Goal: Transaction & Acquisition: Purchase product/service

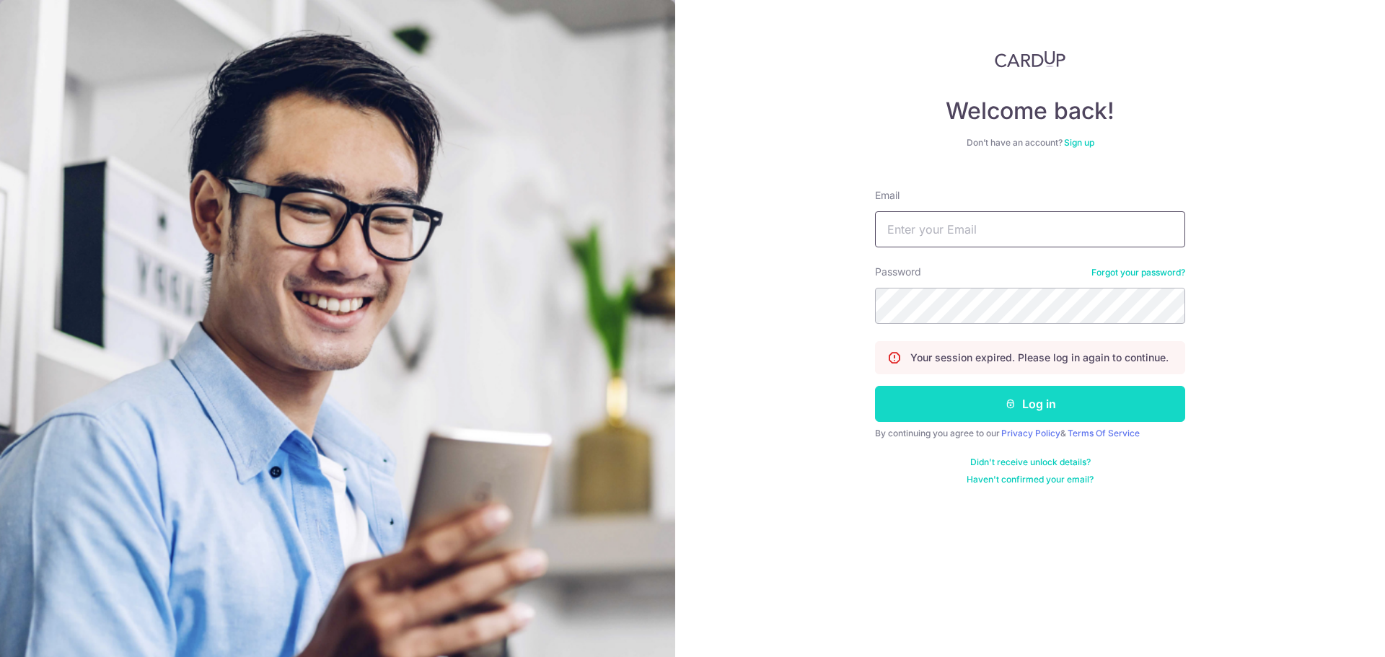
type input "[EMAIL_ADDRESS][DOMAIN_NAME]"
click at [951, 397] on button "Log in" at bounding box center [1030, 404] width 310 height 36
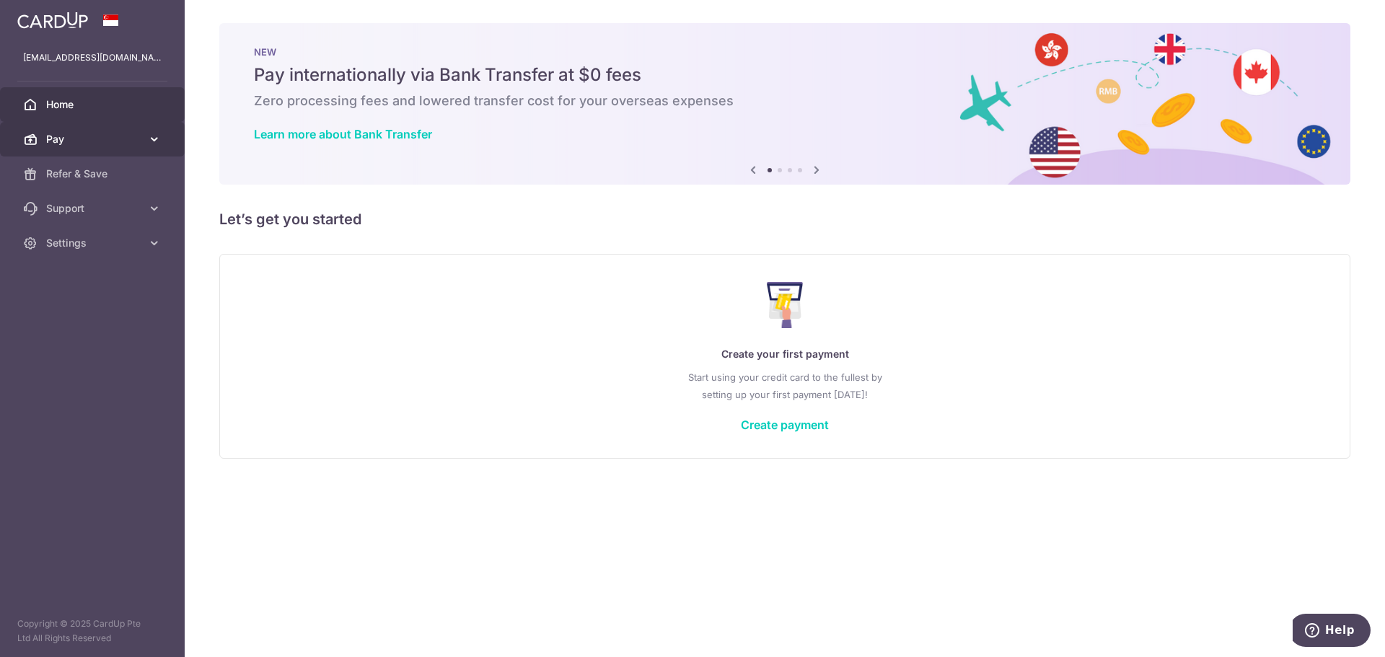
click at [150, 135] on icon at bounding box center [154, 139] width 14 height 14
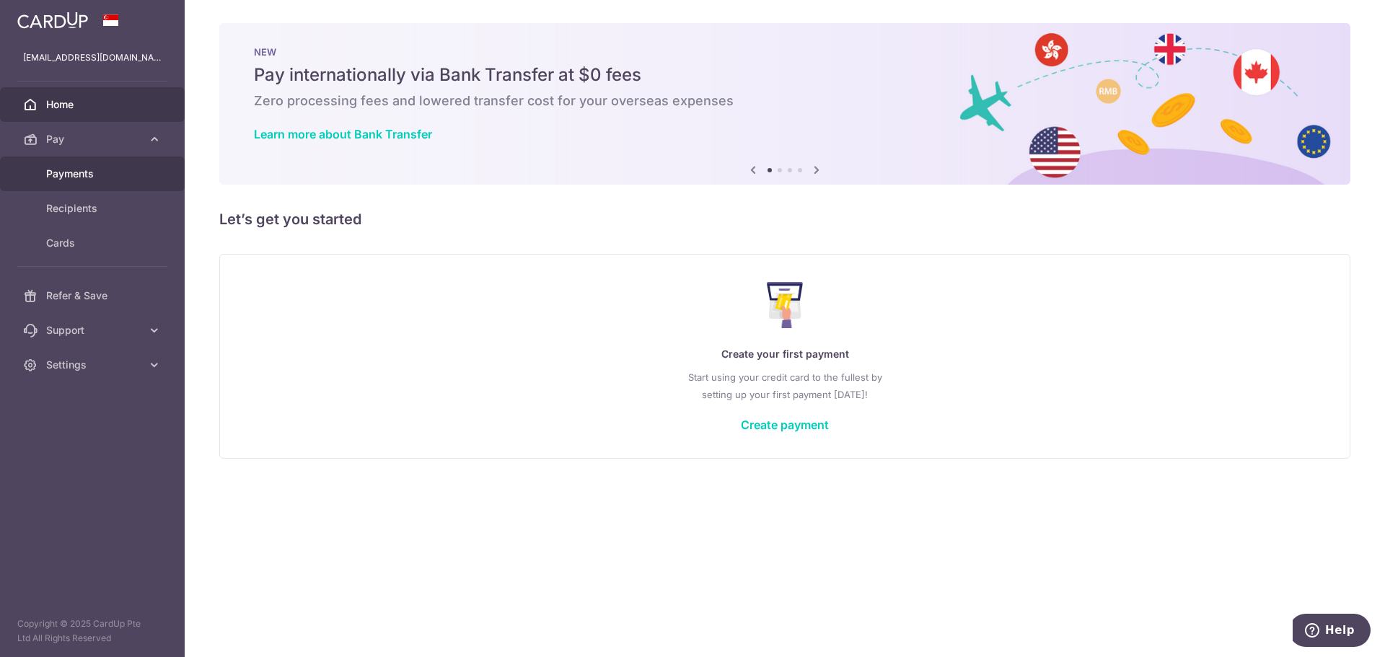
click at [123, 172] on span "Payments" at bounding box center [93, 174] width 95 height 14
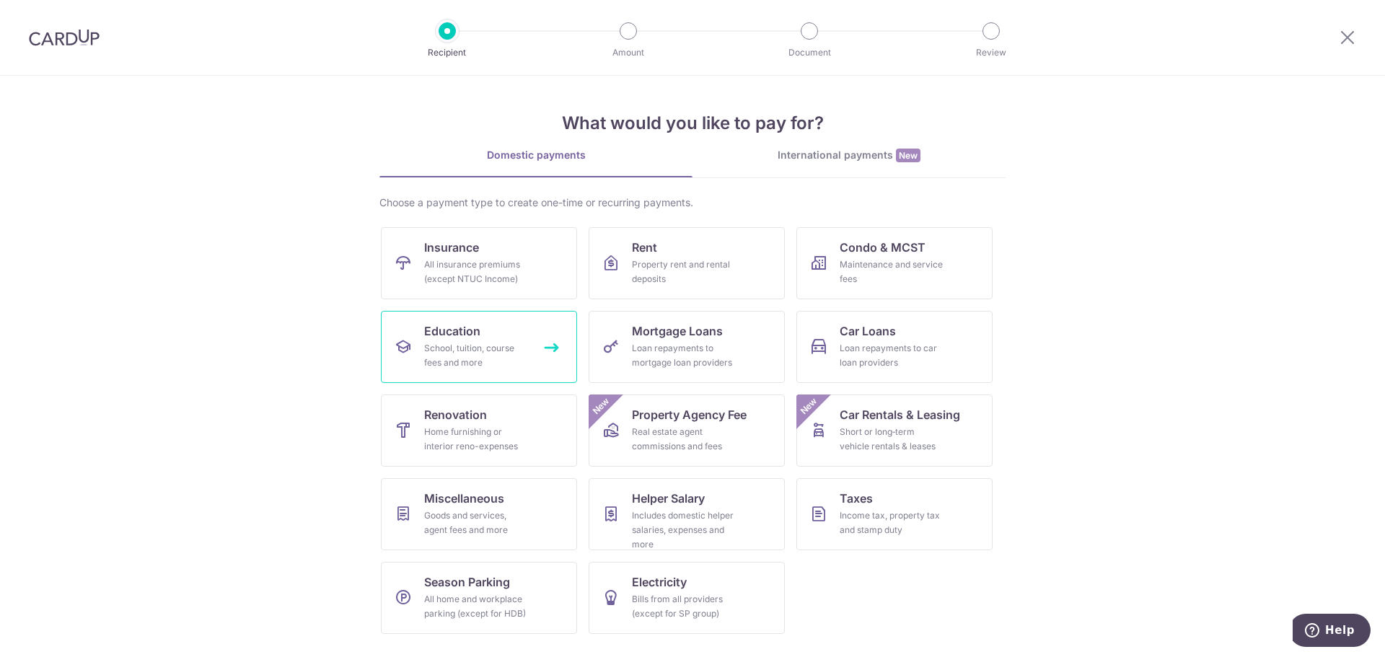
click at [502, 347] on div "School, tuition, course fees and more" at bounding box center [476, 355] width 104 height 29
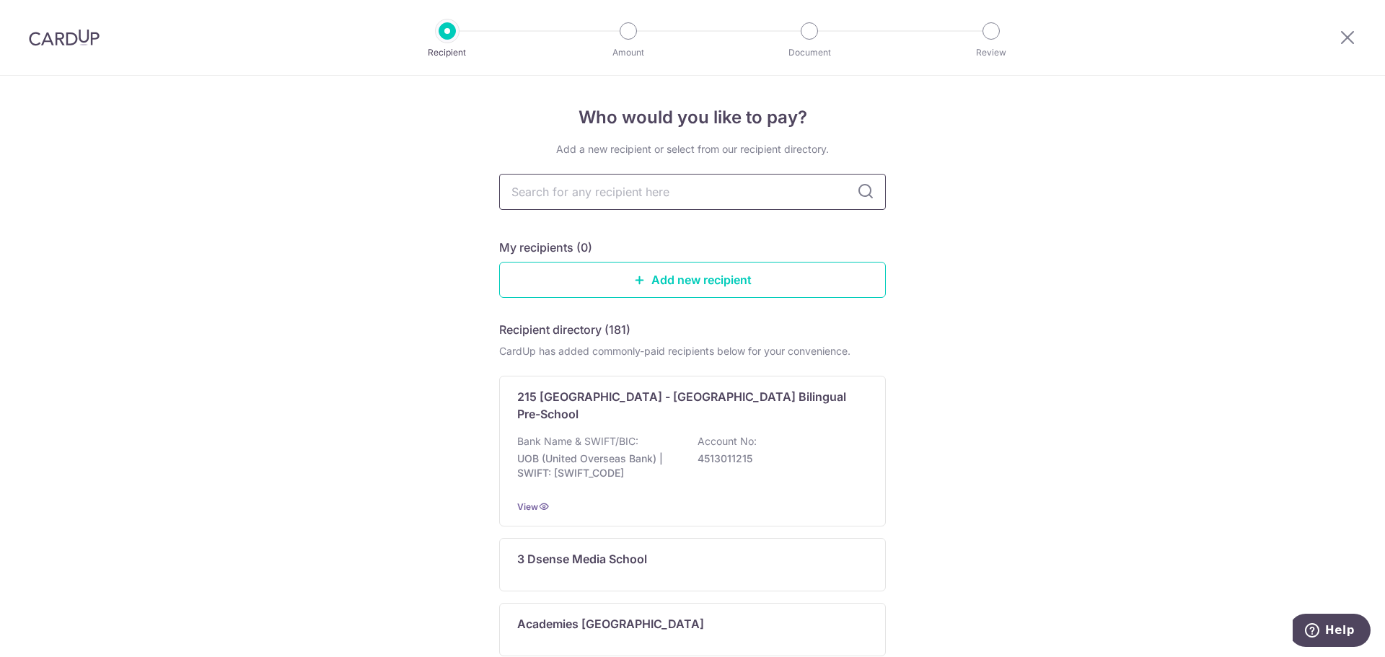
click at [561, 202] on input "text" at bounding box center [692, 192] width 387 height 36
click at [611, 201] on input "text" at bounding box center [692, 192] width 387 height 36
type input "national institute of education"
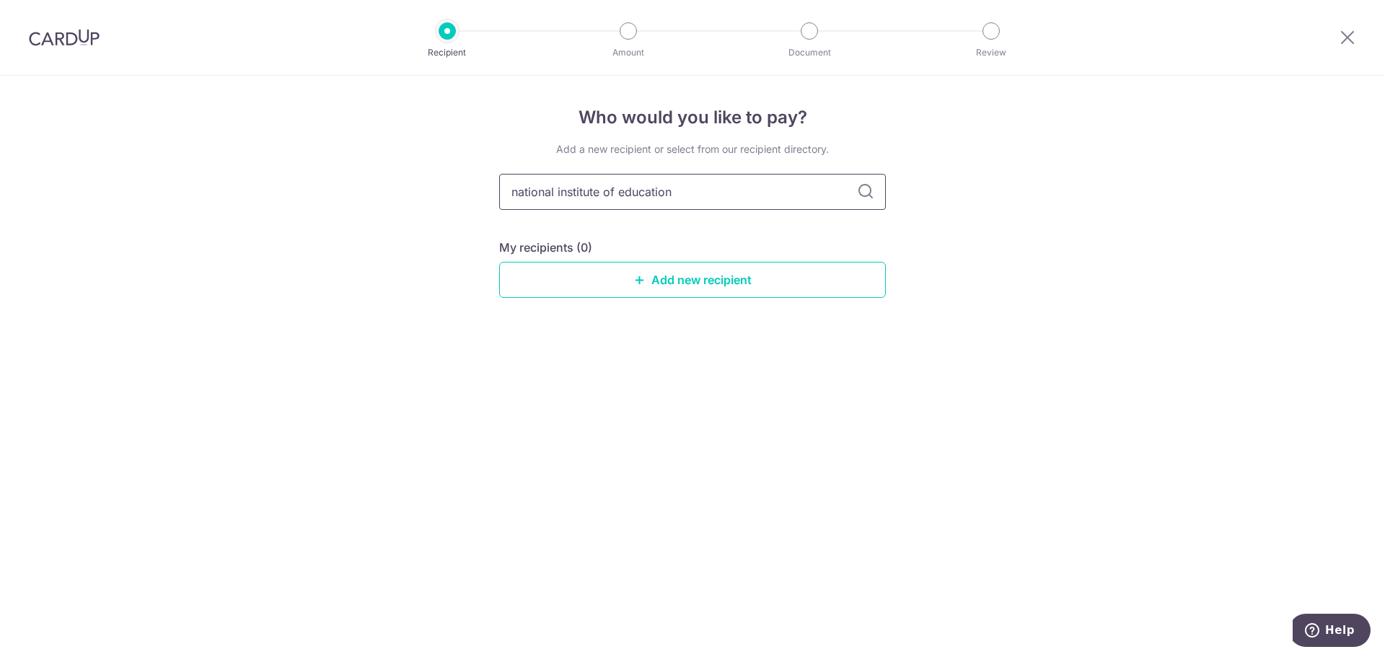
click at [757, 198] on input "national institute of education" at bounding box center [692, 192] width 387 height 36
type input "national institute of"
type input "national institute"
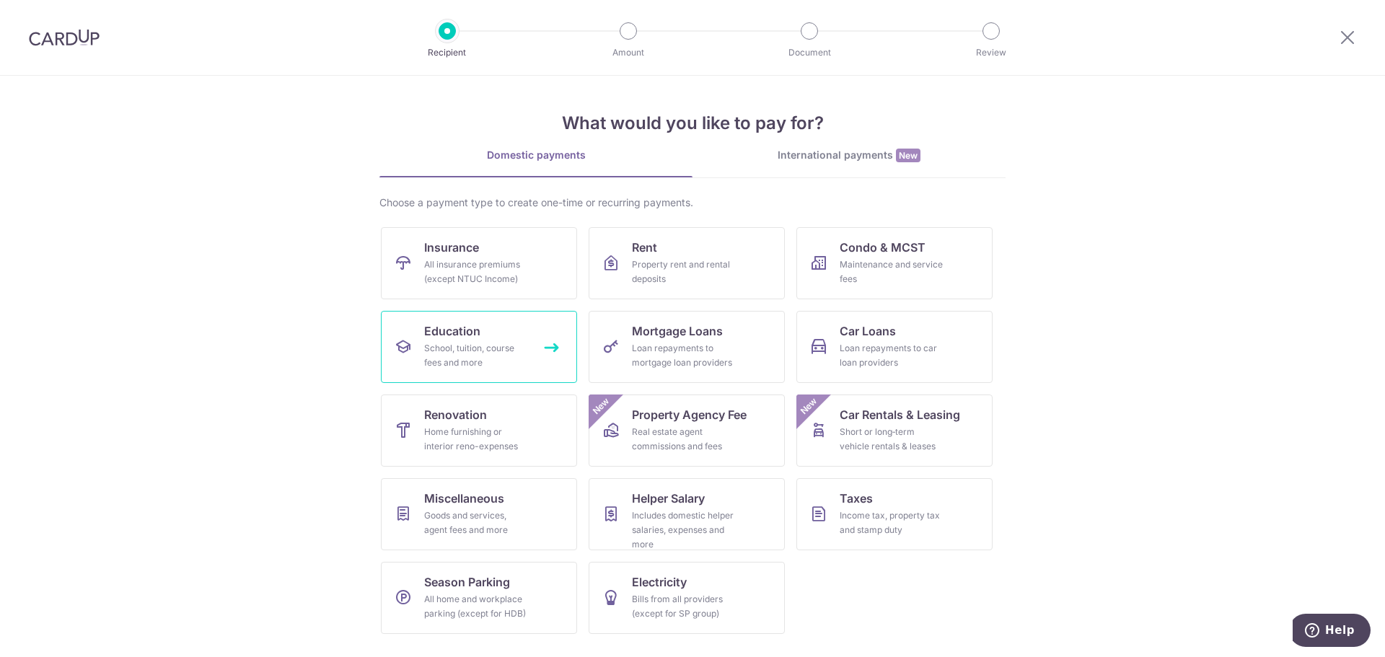
click at [488, 342] on div "School, tuition, course fees and more" at bounding box center [476, 355] width 104 height 29
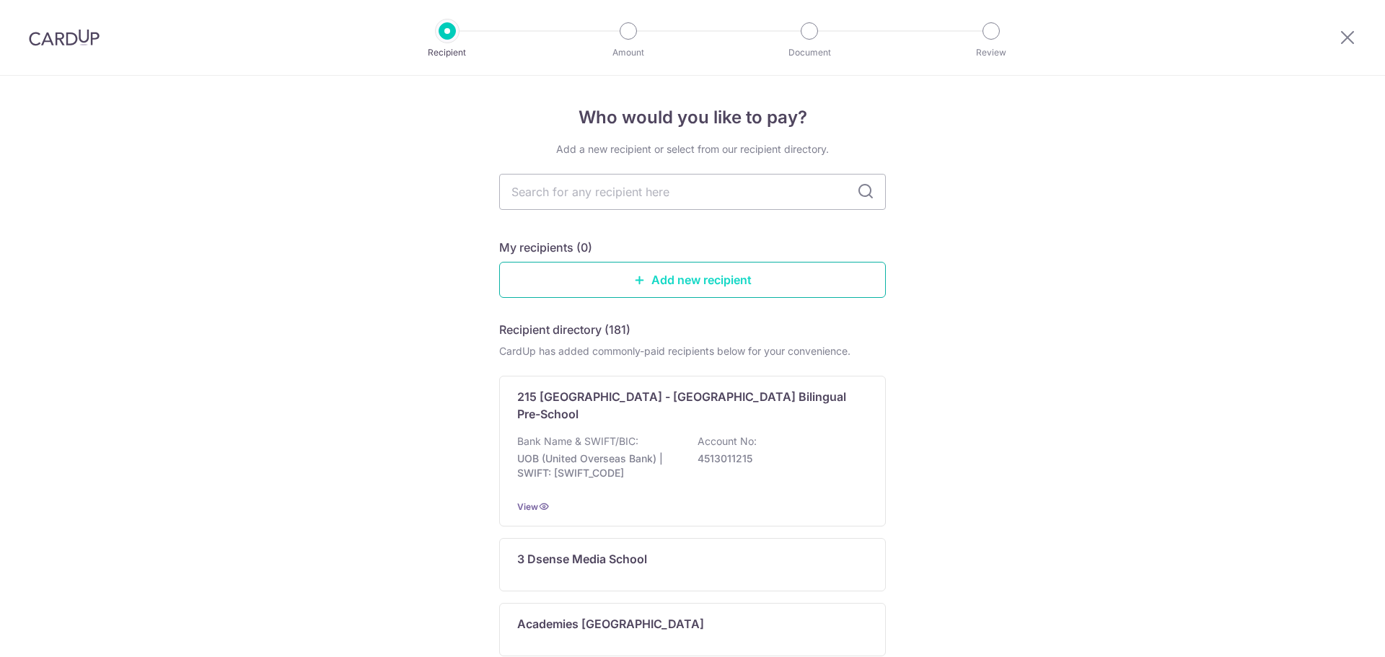
click at [641, 294] on link "Add new recipient" at bounding box center [692, 280] width 387 height 36
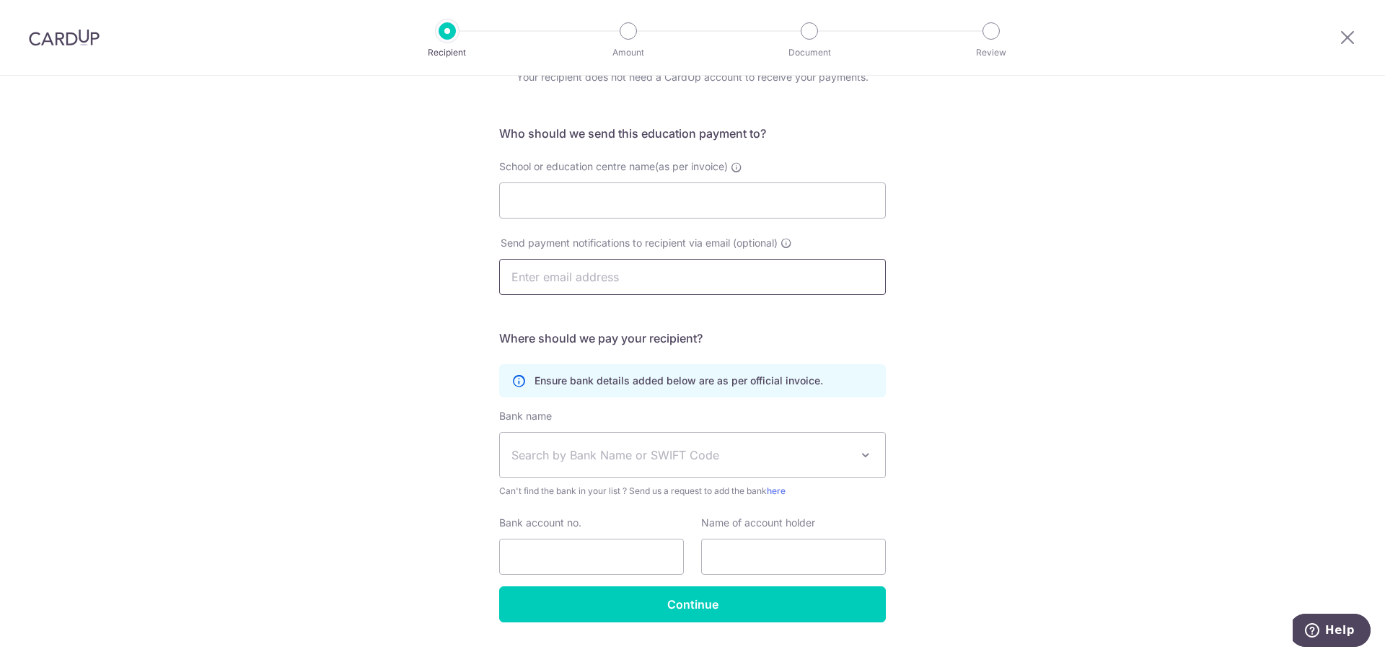
scroll to position [105, 0]
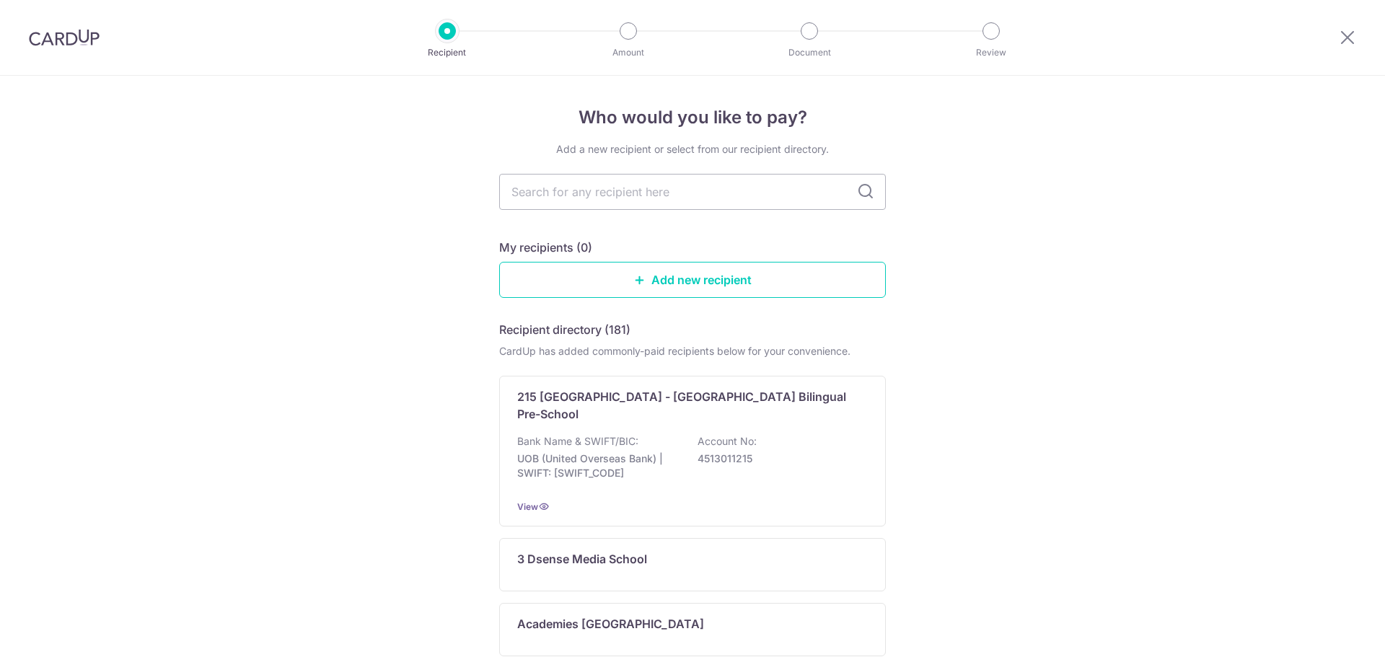
drag, startPoint x: 419, startPoint y: 397, endPoint x: 424, endPoint y: 385, distance: 12.6
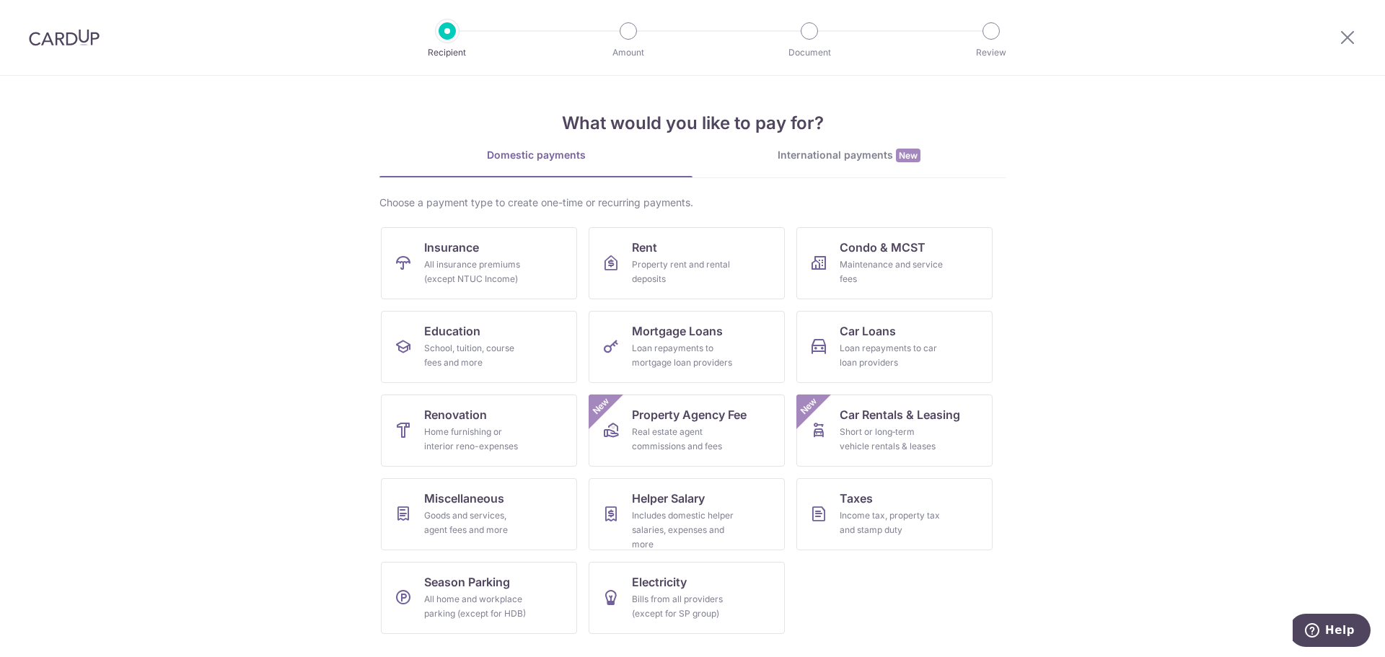
drag, startPoint x: 262, startPoint y: 289, endPoint x: 263, endPoint y: 276, distance: 12.4
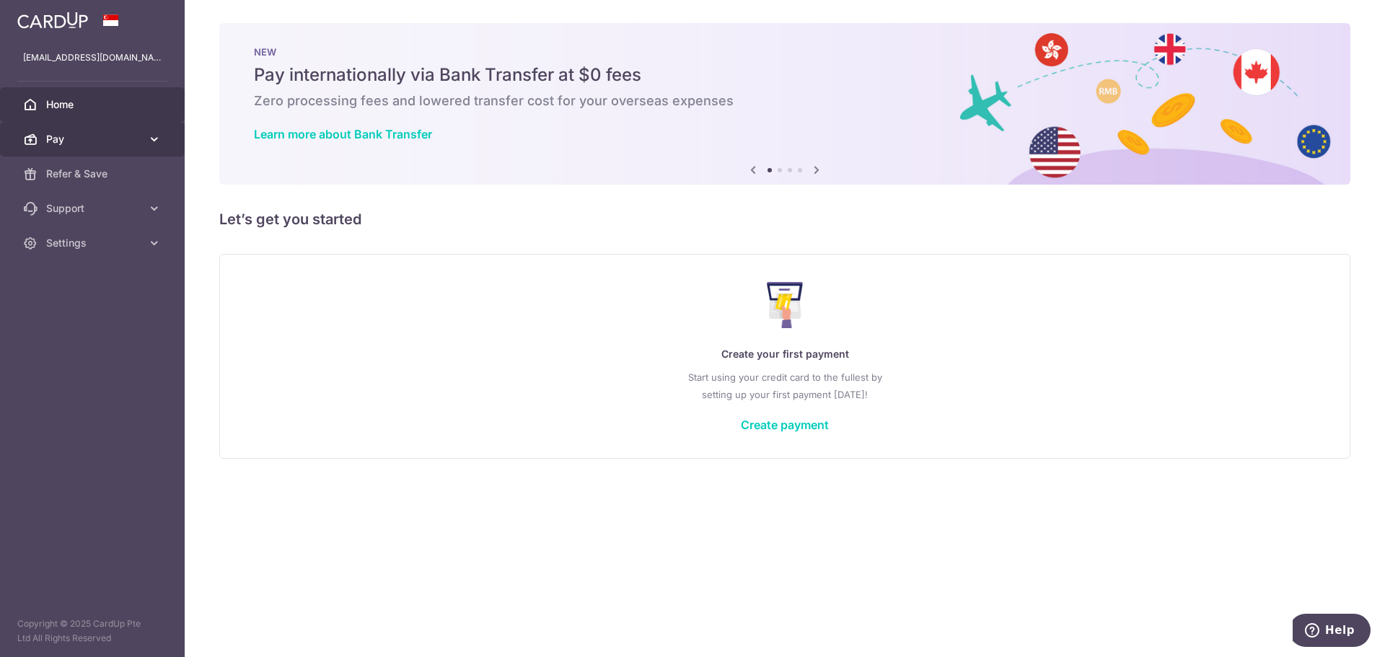
click at [62, 148] on link "Pay" at bounding box center [92, 139] width 185 height 35
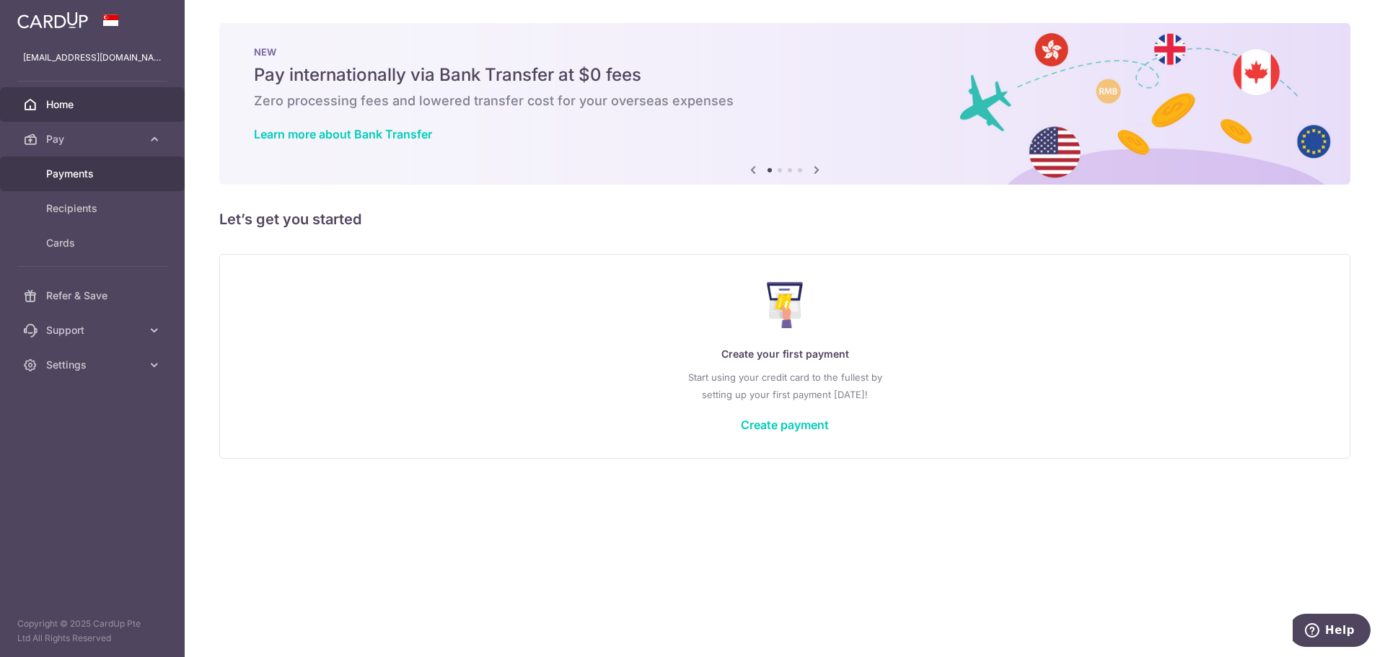
click at [79, 167] on span "Payments" at bounding box center [93, 174] width 95 height 14
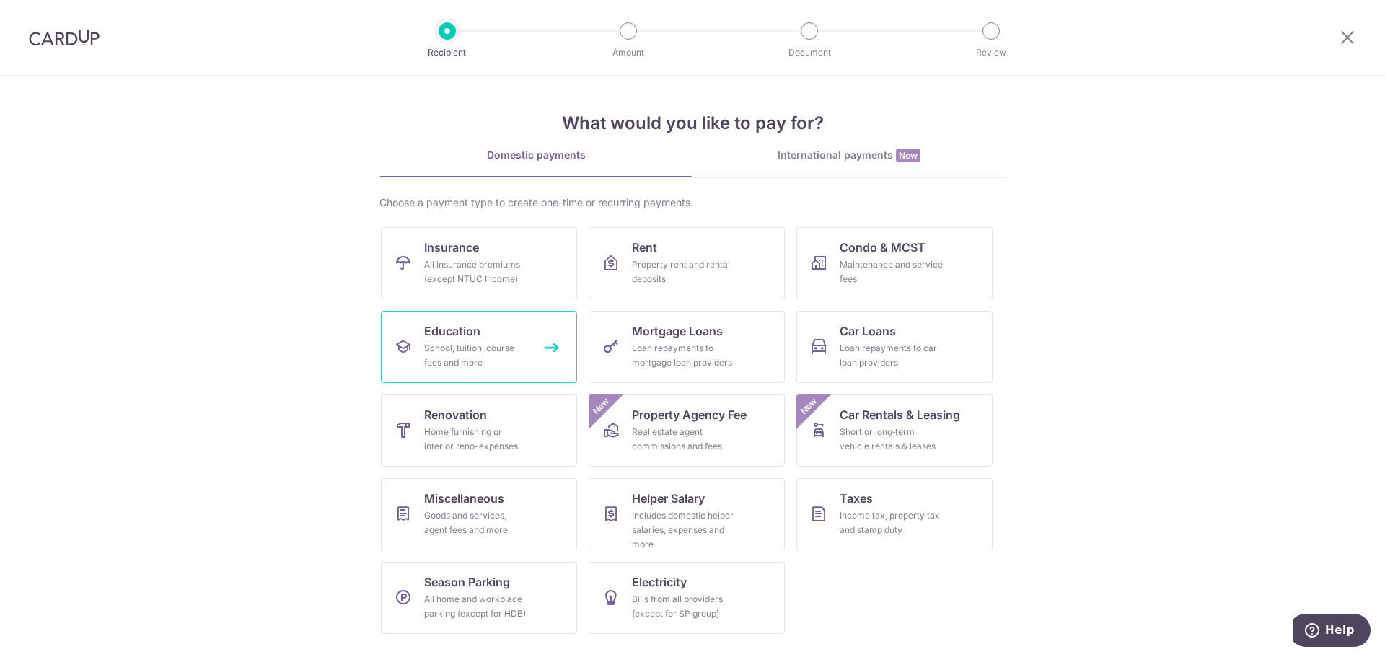
click at [440, 345] on div "School, tuition, course fees and more" at bounding box center [476, 355] width 104 height 29
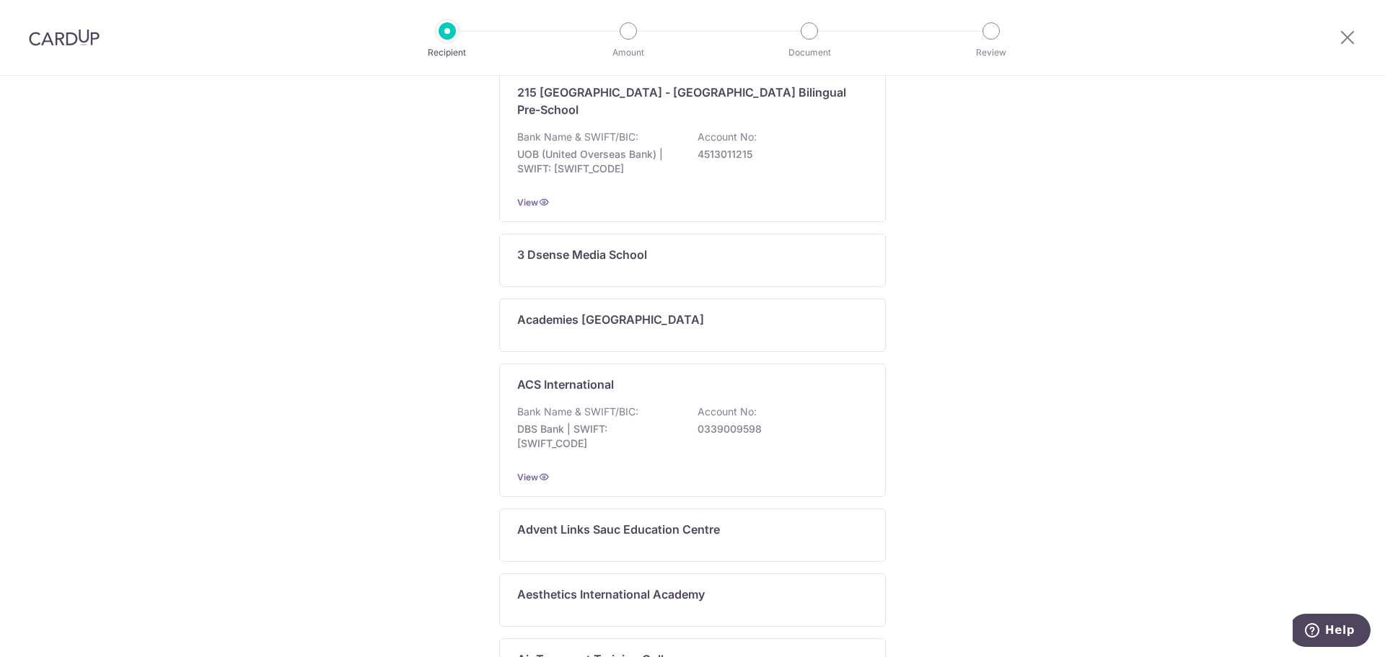
scroll to position [88, 0]
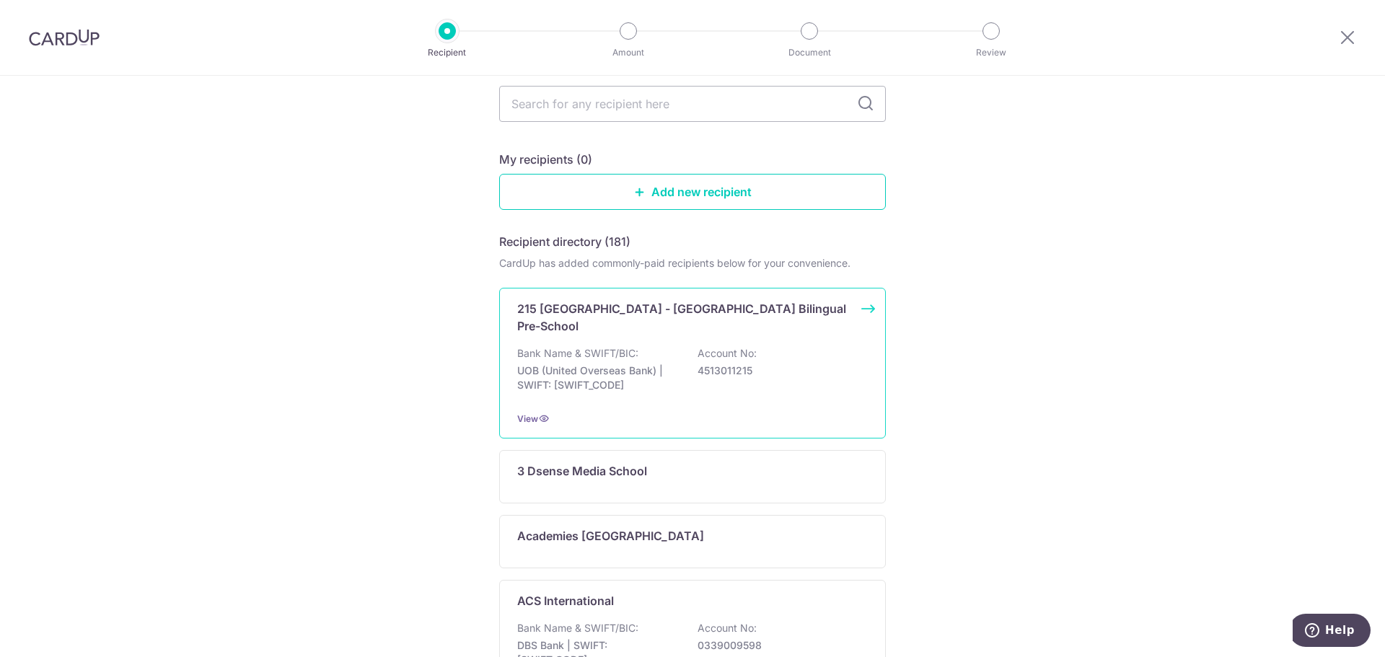
click at [680, 379] on div "Bank Name & SWIFT/BIC: UOB (United Overseas Bank) | SWIFT: [SWIFT_CODE] Account…" at bounding box center [692, 372] width 351 height 53
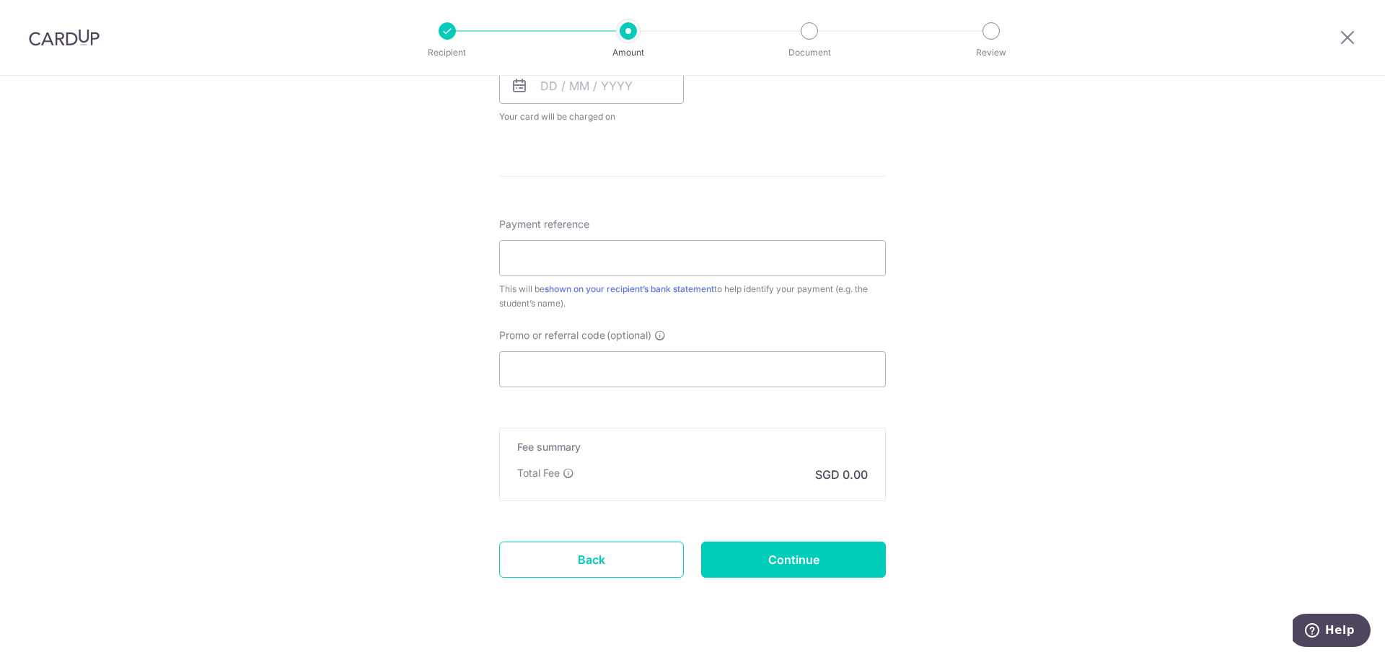
scroll to position [724, 0]
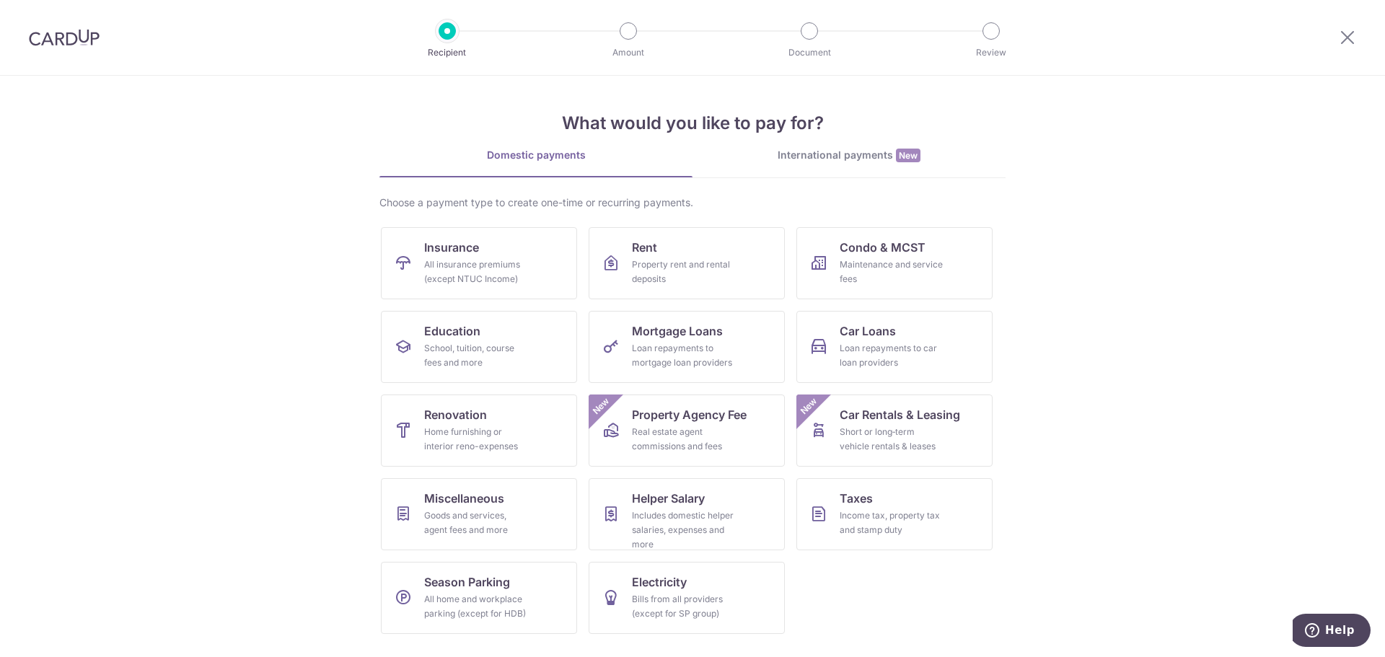
click at [848, 174] on link "International payments New" at bounding box center [849, 163] width 313 height 30
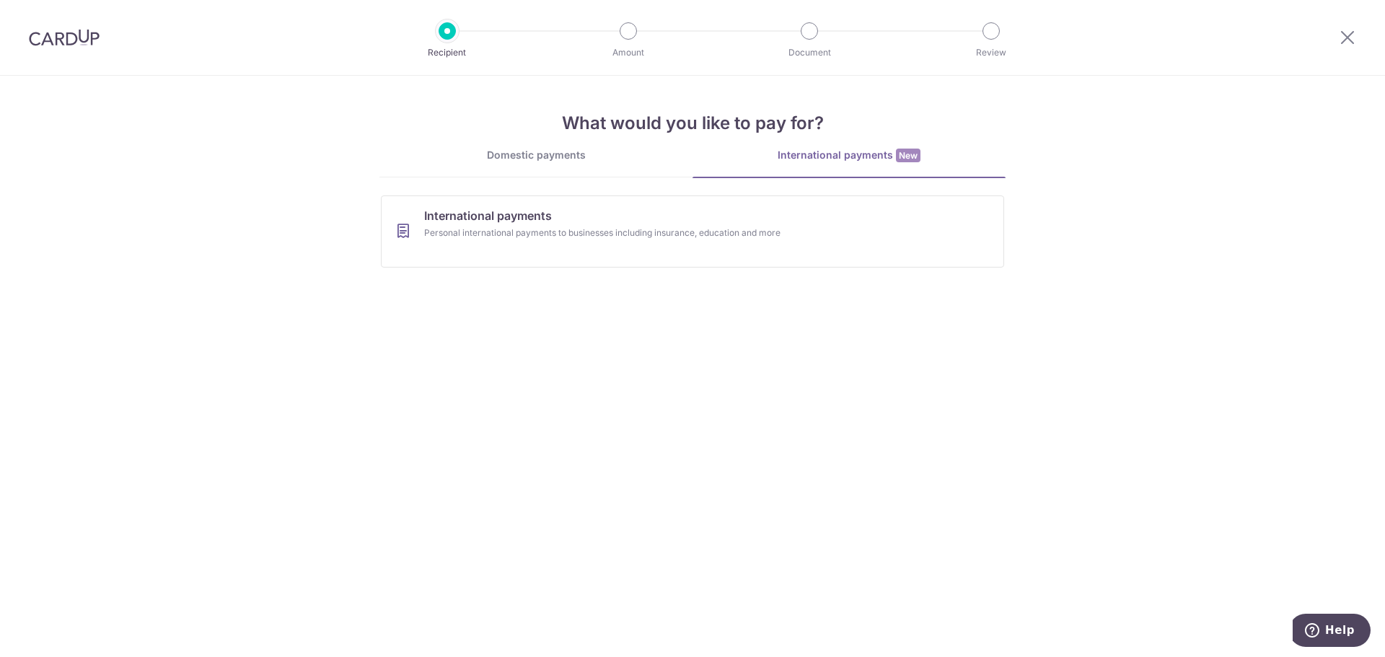
click at [566, 151] on div "Domestic payments" at bounding box center [536, 155] width 313 height 14
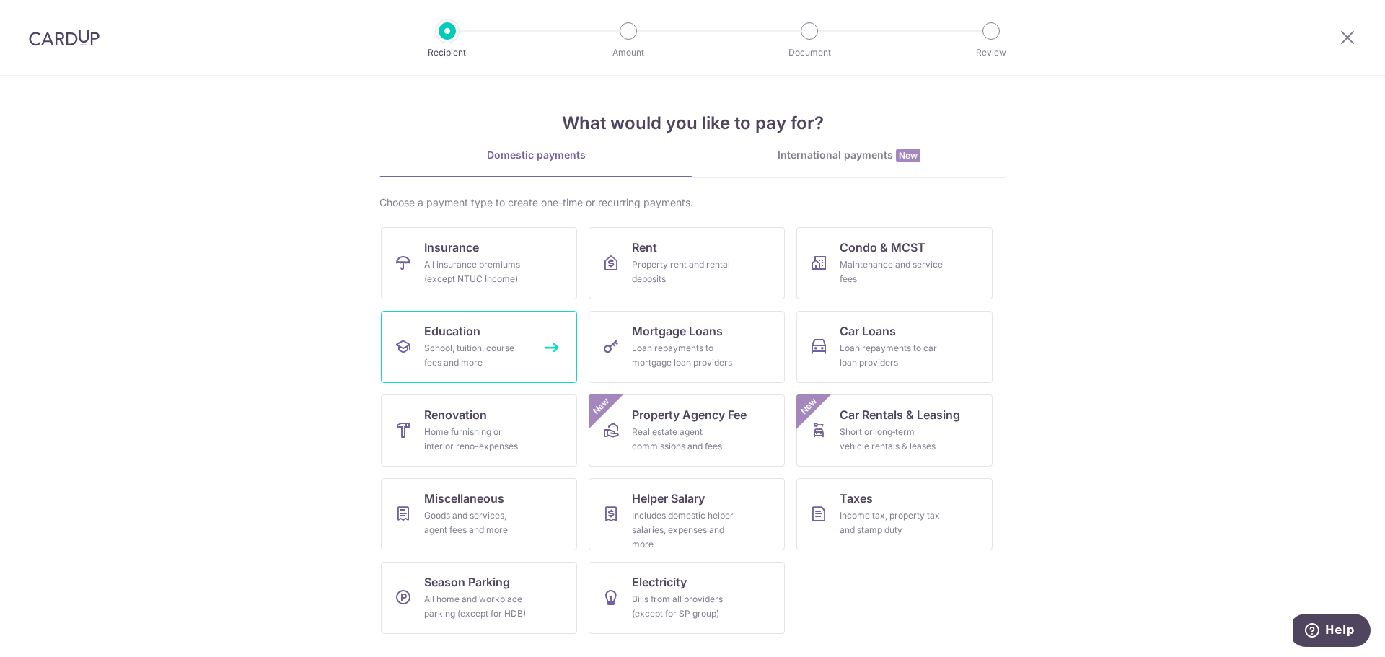
click at [481, 366] on div "School, tuition, course fees and more" at bounding box center [476, 355] width 104 height 29
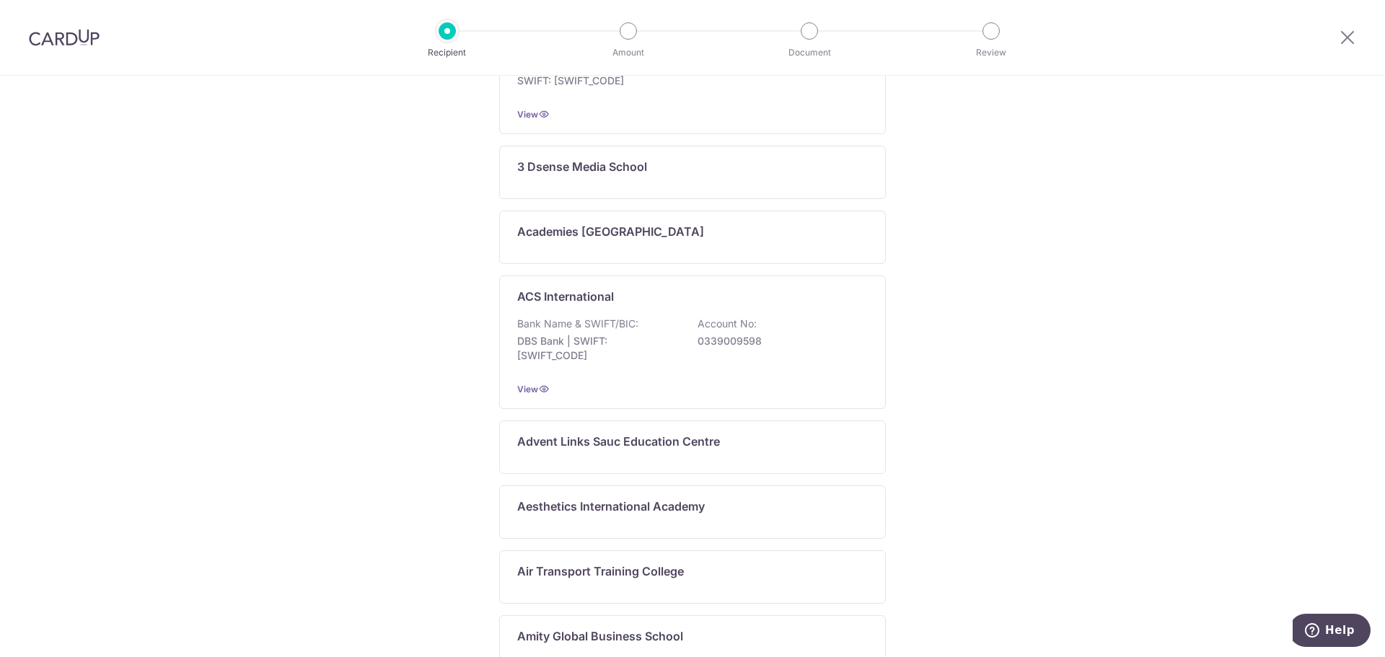
scroll to position [160, 0]
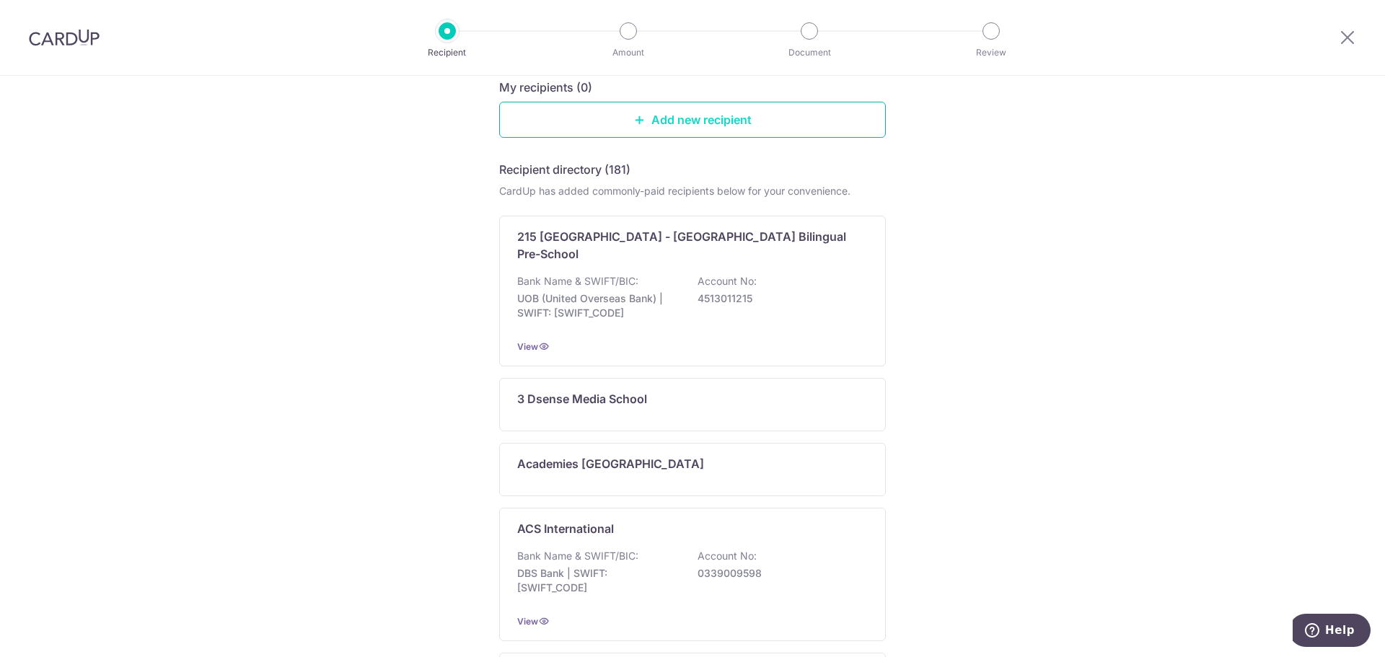
click at [671, 122] on link "Add new recipient" at bounding box center [692, 120] width 387 height 36
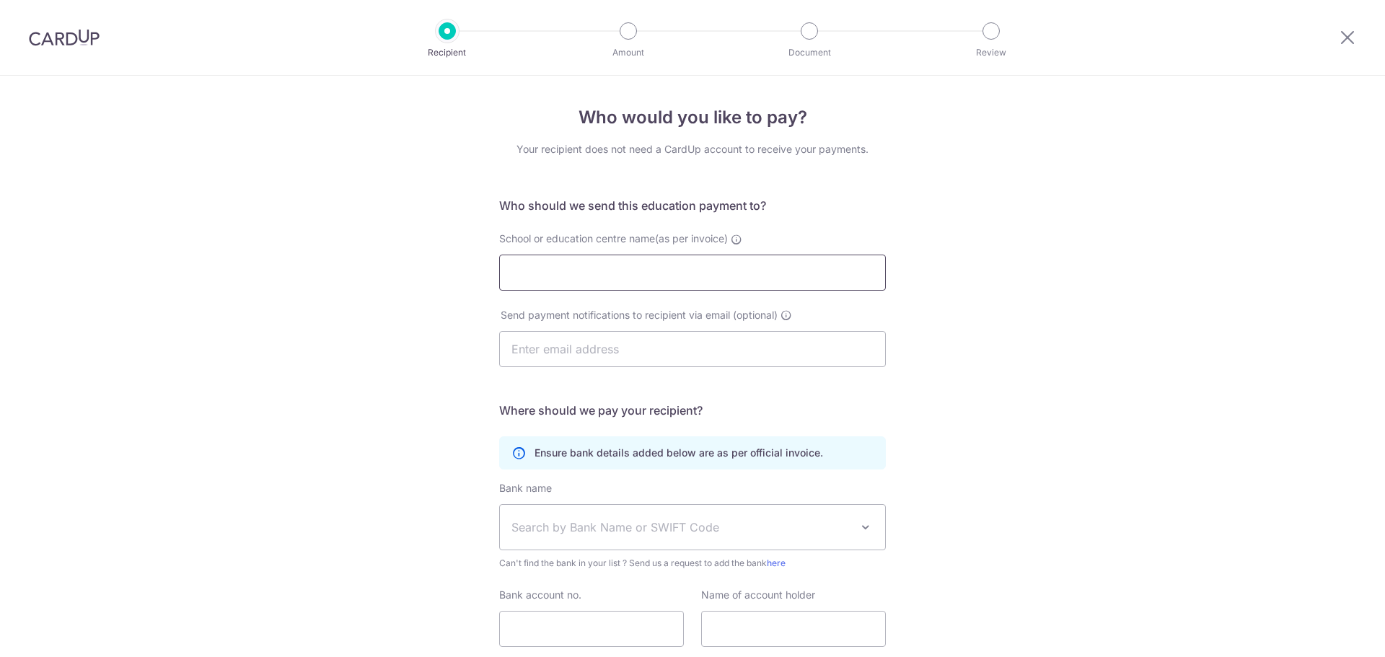
click at [616, 279] on input "School or education centre name(as per invoice)" at bounding box center [692, 273] width 387 height 36
type input "National Institute of Education"
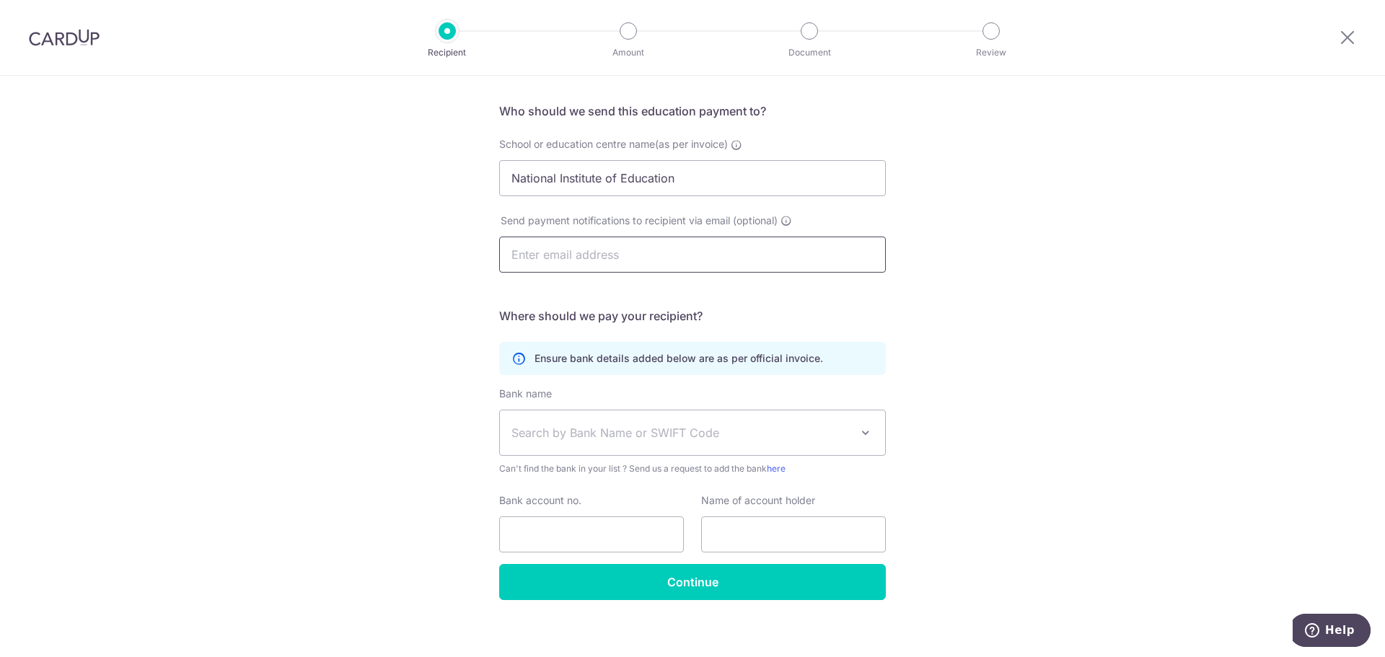
scroll to position [105, 0]
